Goal: Task Accomplishment & Management: Use online tool/utility

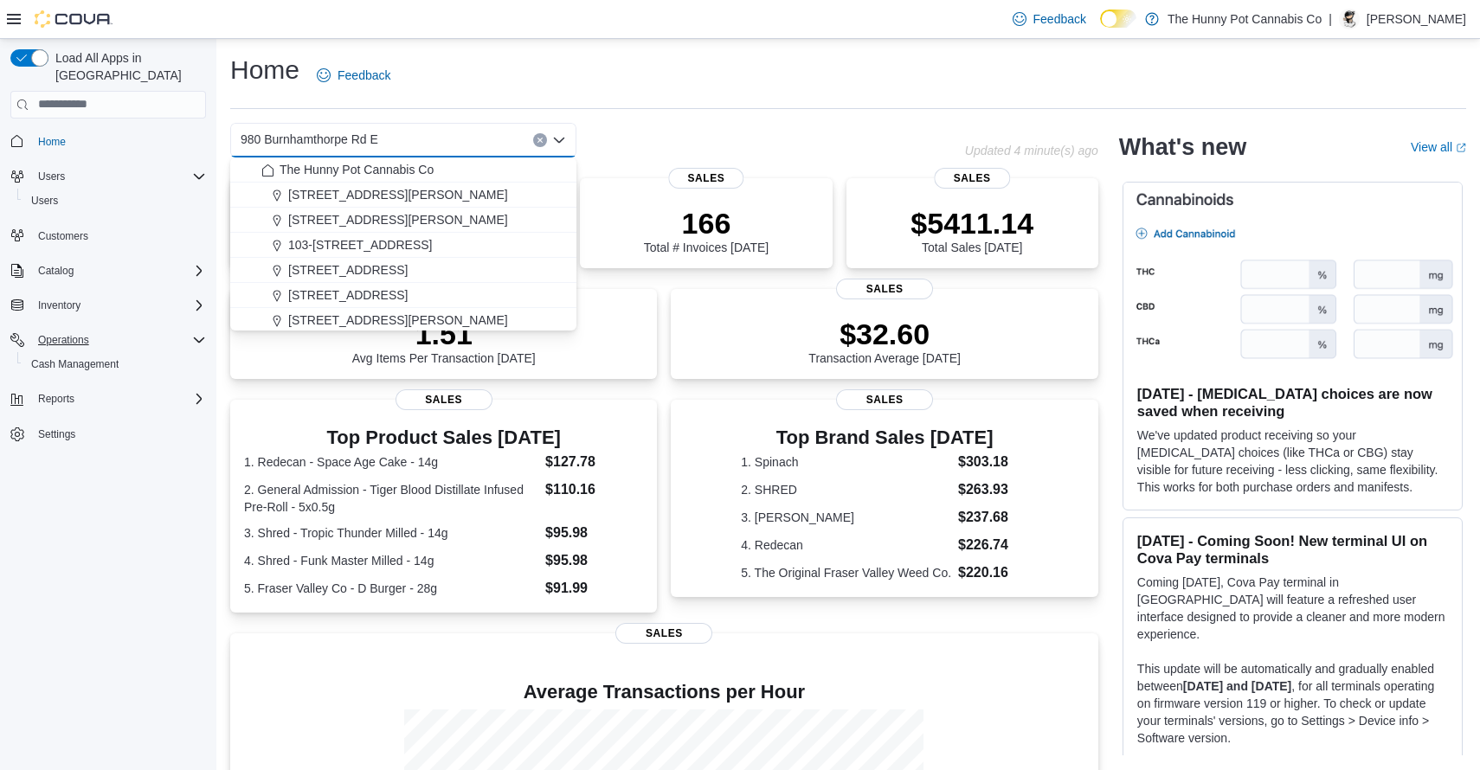
scroll to position [227, 0]
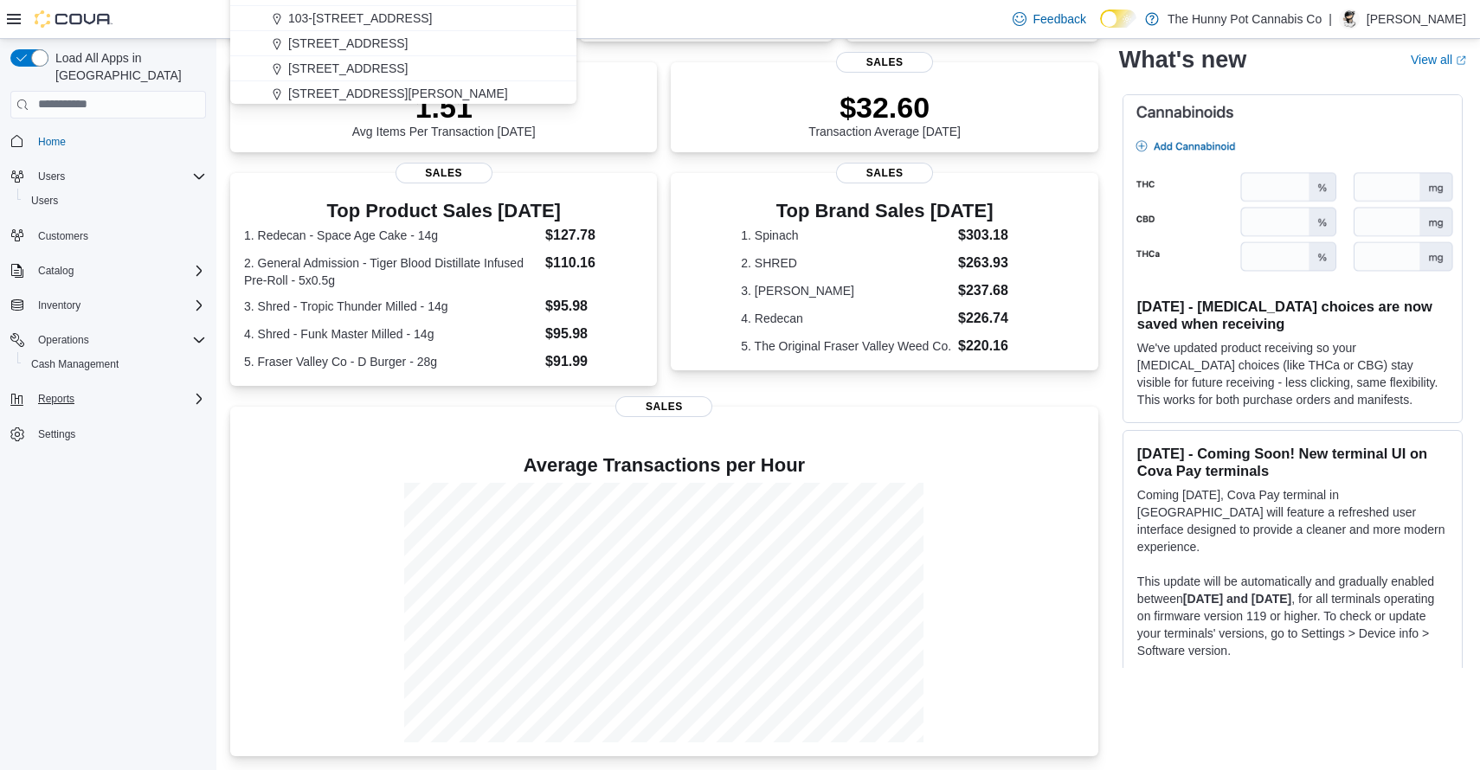
click at [187, 389] on div "Reports" at bounding box center [118, 399] width 175 height 21
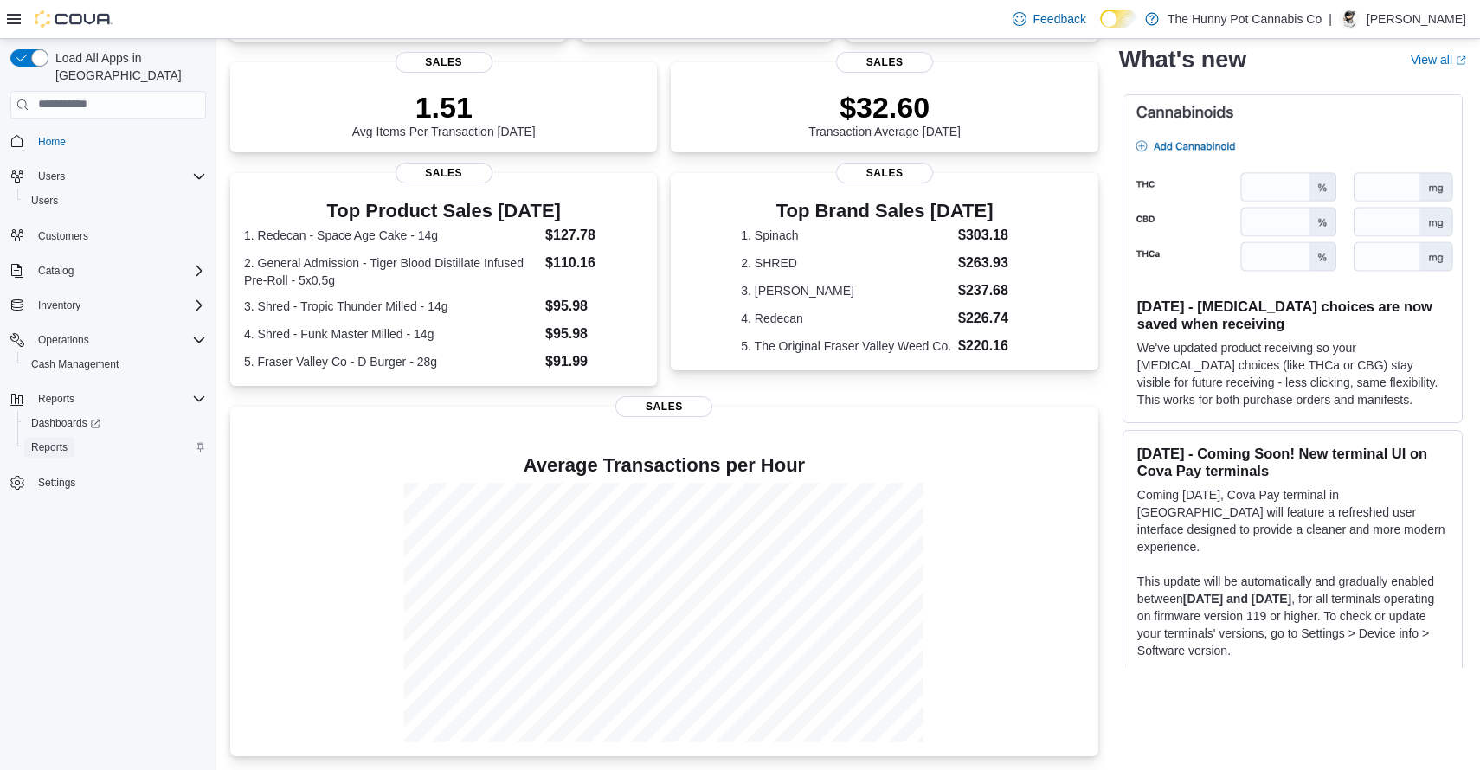
click at [55, 437] on span "Reports" at bounding box center [49, 447] width 36 height 21
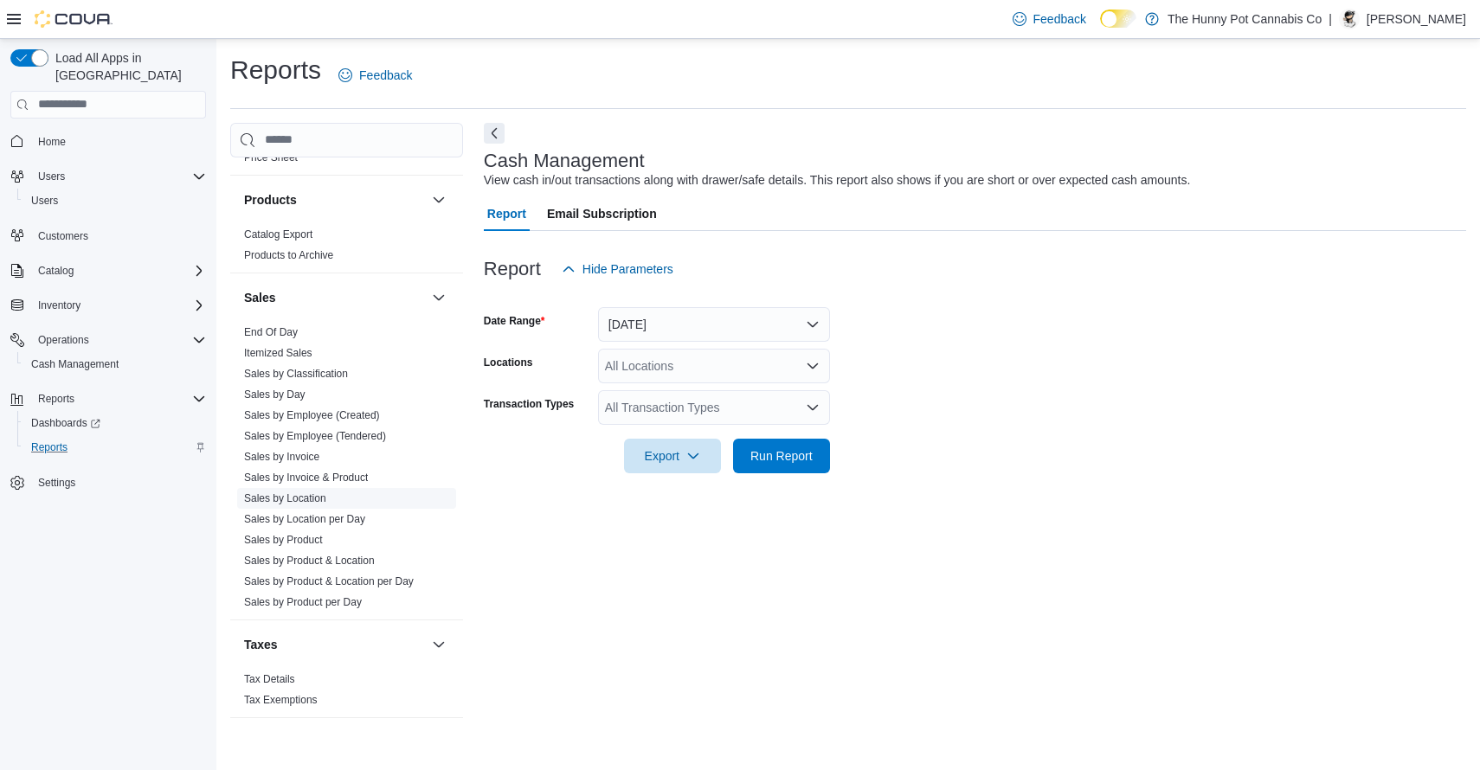
scroll to position [831, 0]
click at [288, 457] on link "Sales by Invoice" at bounding box center [281, 459] width 75 height 12
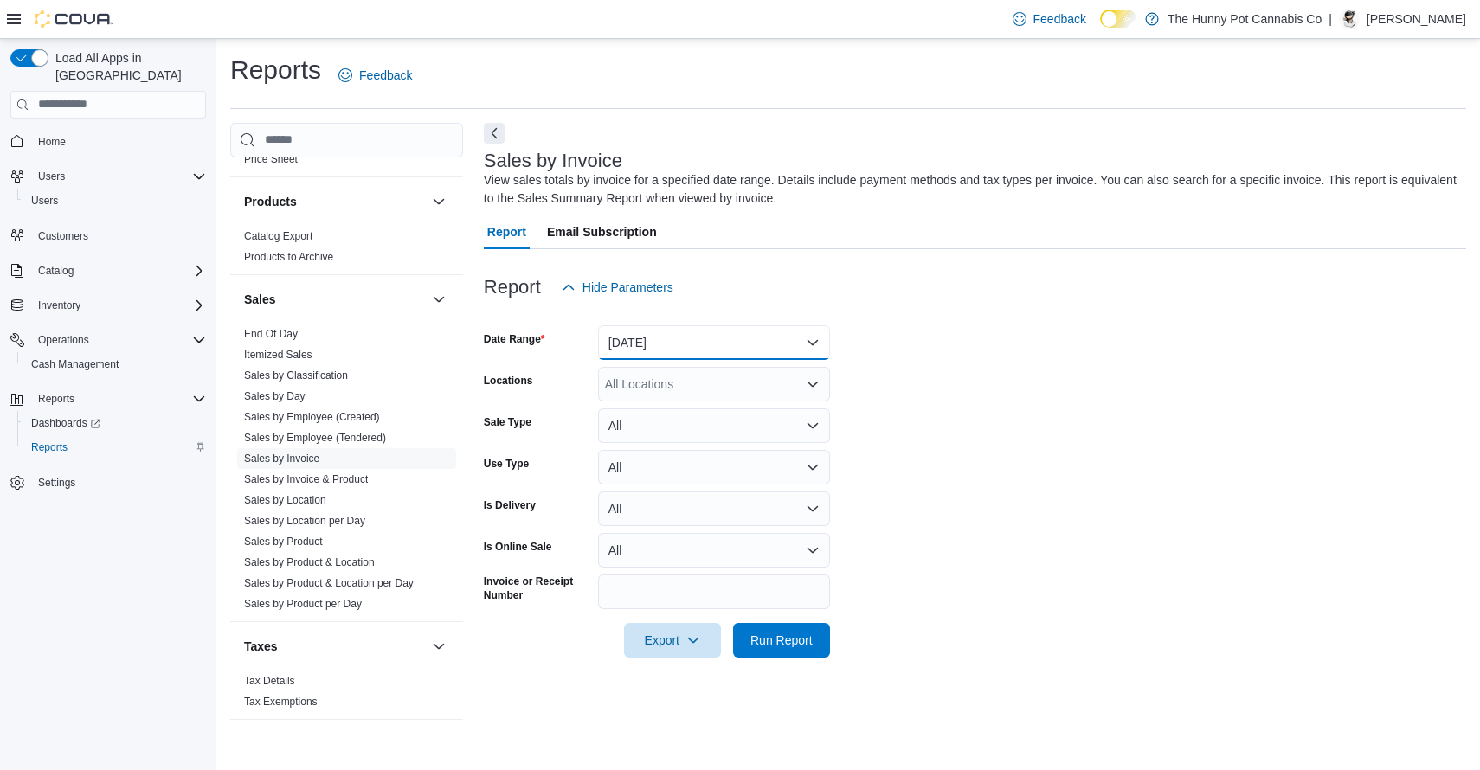
click at [690, 339] on button "Yesterday" at bounding box center [714, 342] width 232 height 35
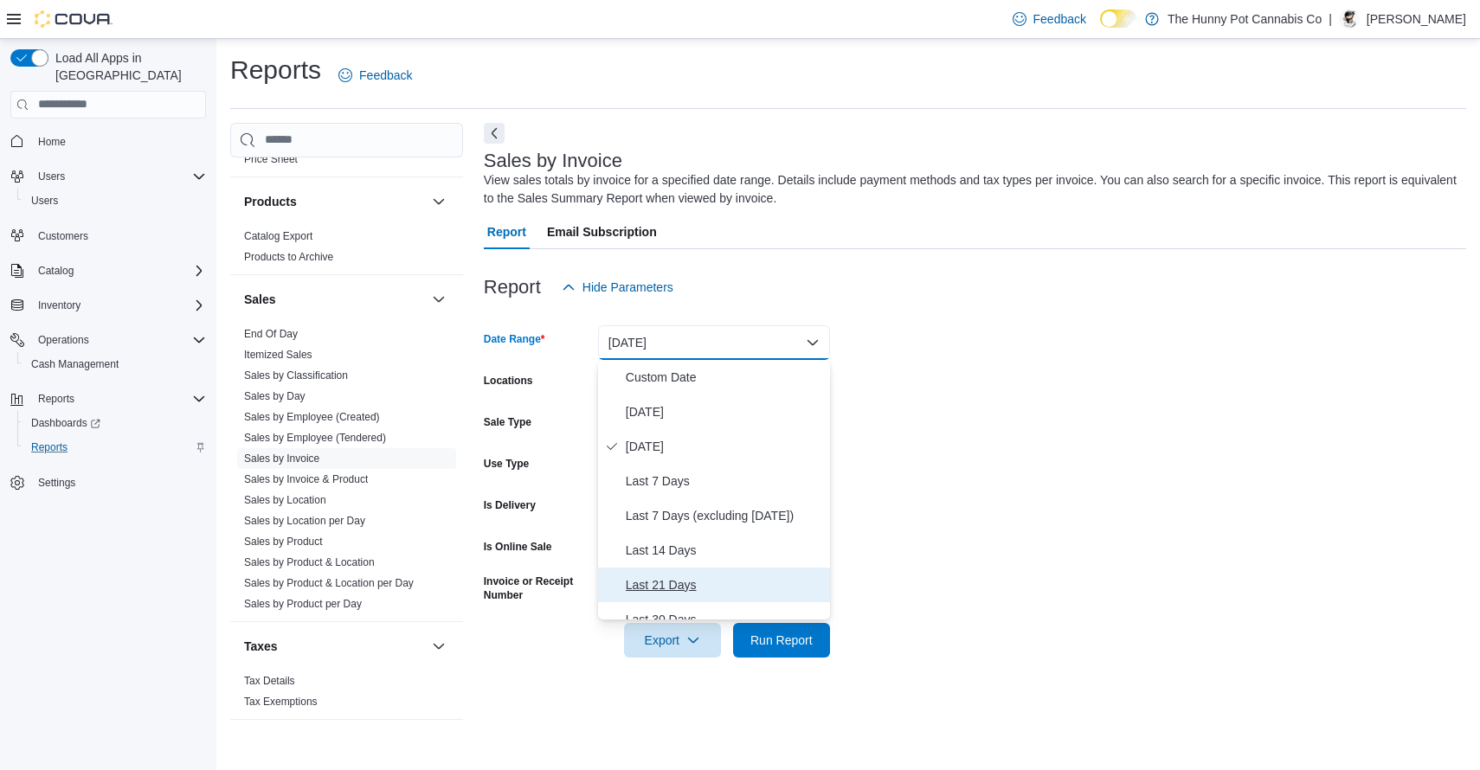
click at [673, 582] on span "Last 21 Days" at bounding box center [724, 585] width 197 height 21
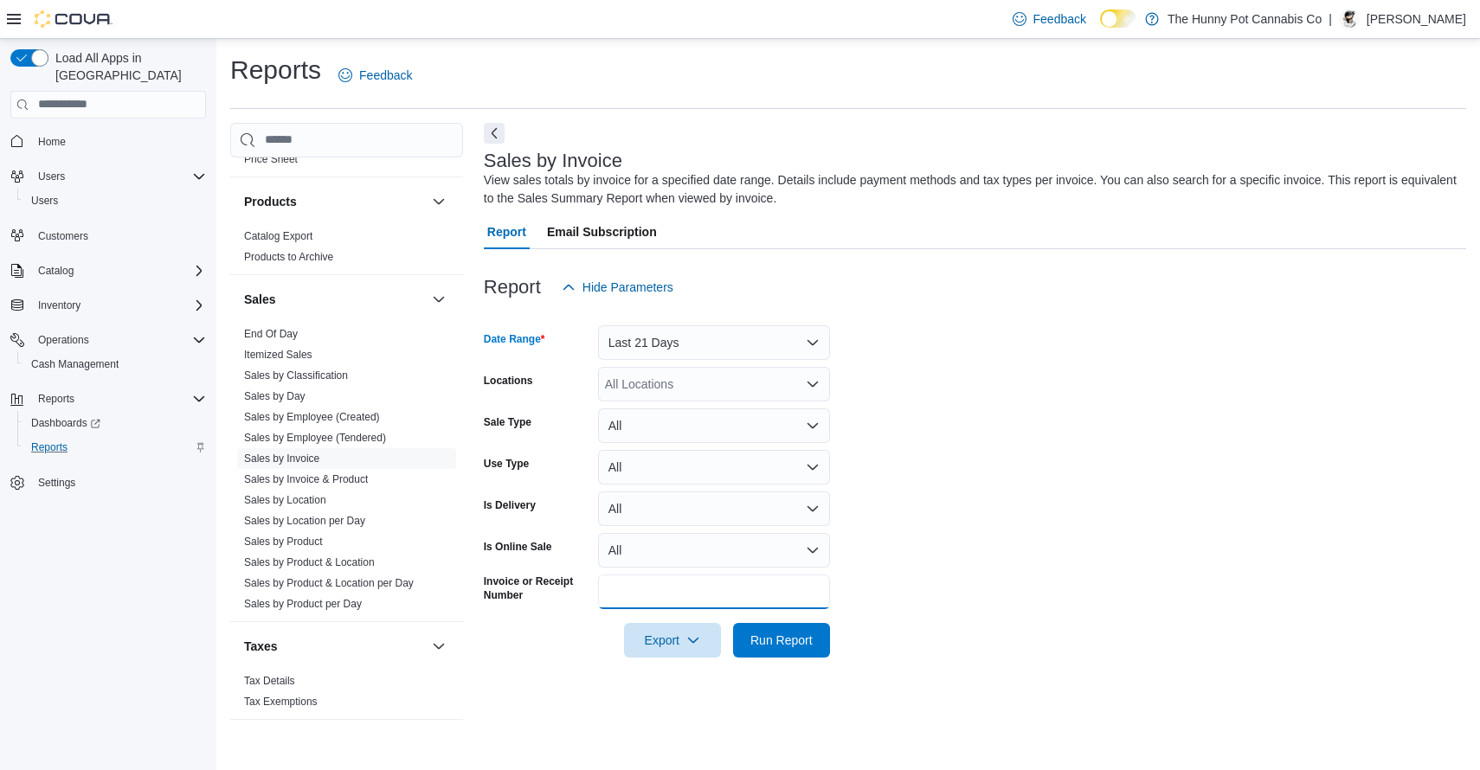
click at [667, 577] on input "Invoice or Receipt Number" at bounding box center [714, 592] width 232 height 35
paste input "**********"
type input "**********"
click at [766, 636] on span "Run Report" at bounding box center [782, 639] width 62 height 17
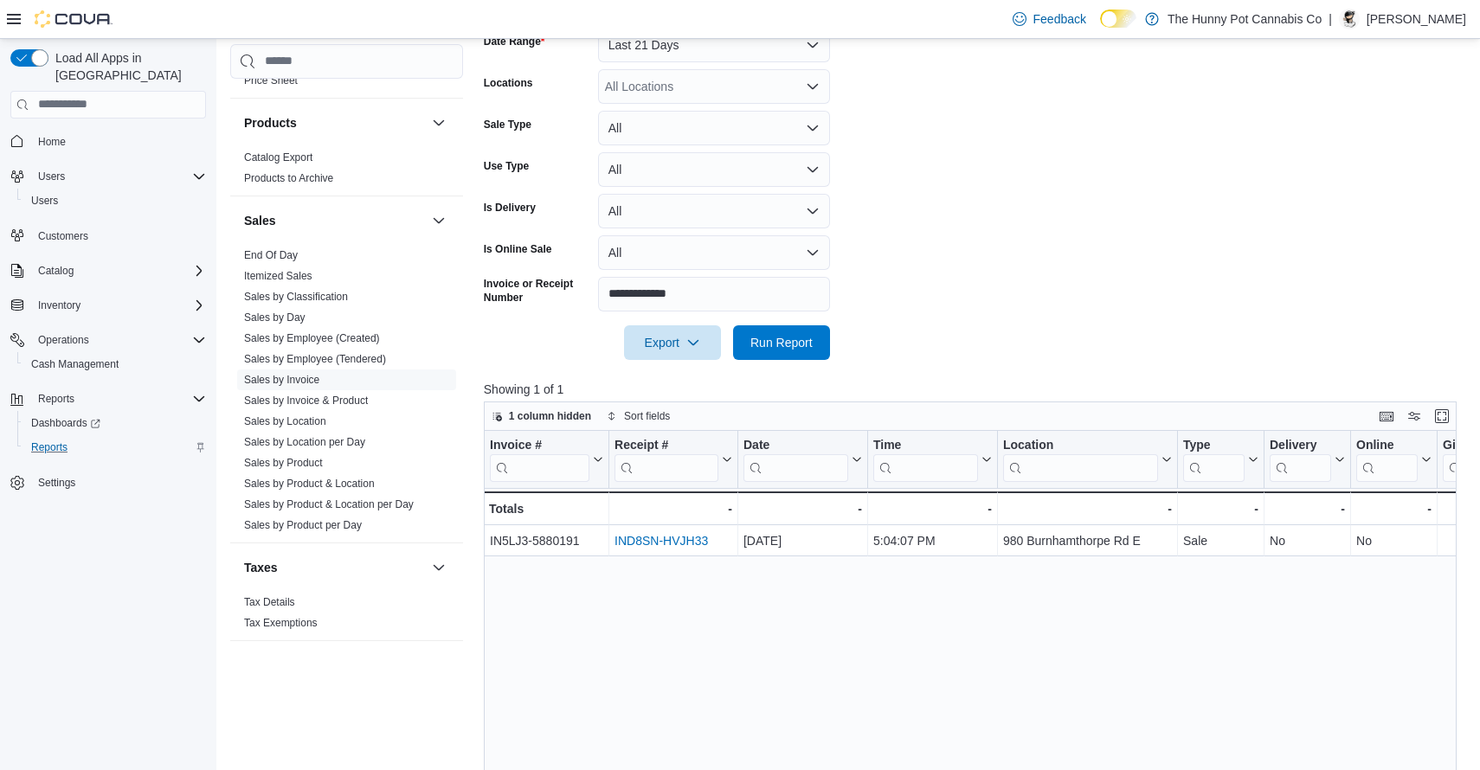
scroll to position [299, 0]
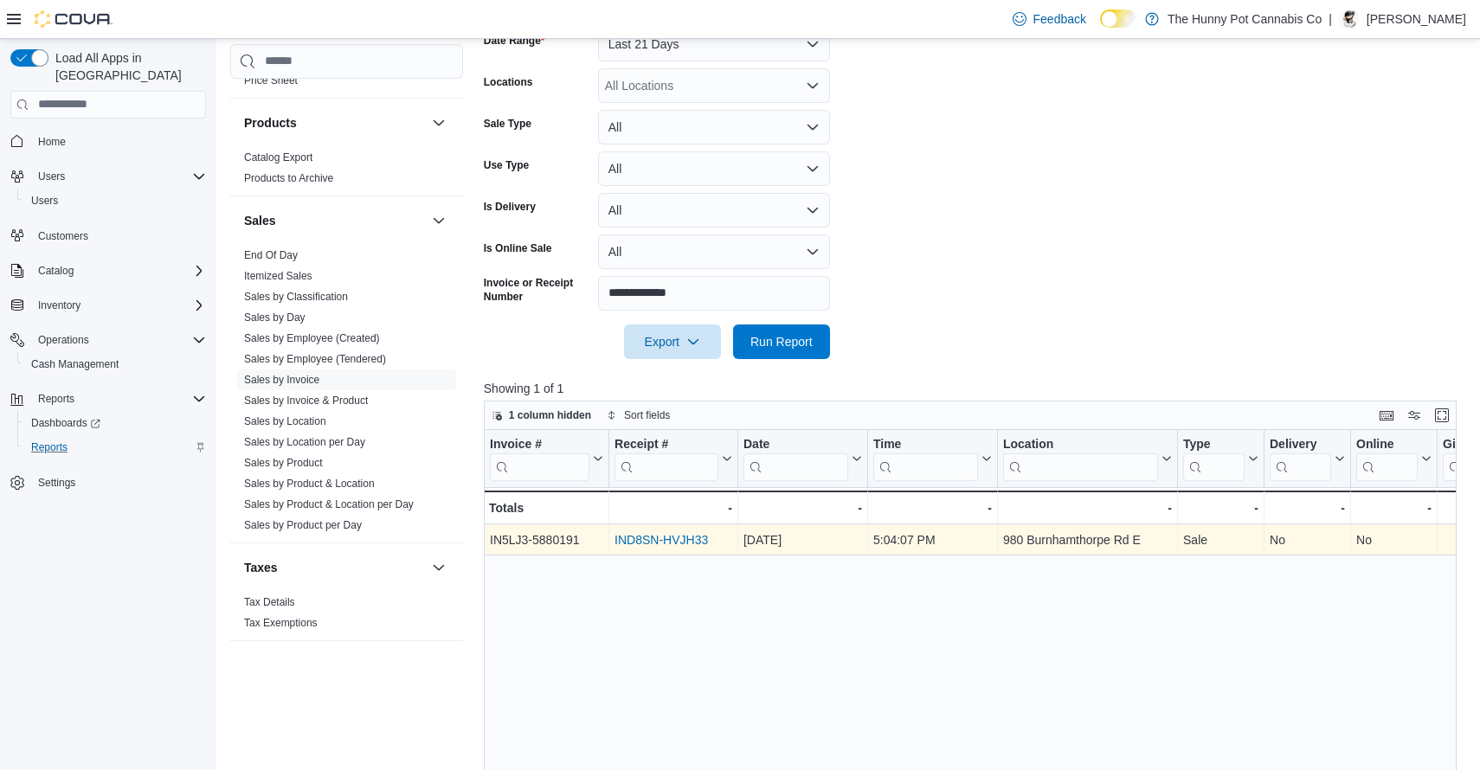
click at [673, 538] on link "IND8SN-HVJH33" at bounding box center [661, 540] width 93 height 14
